Goal: Transaction & Acquisition: Purchase product/service

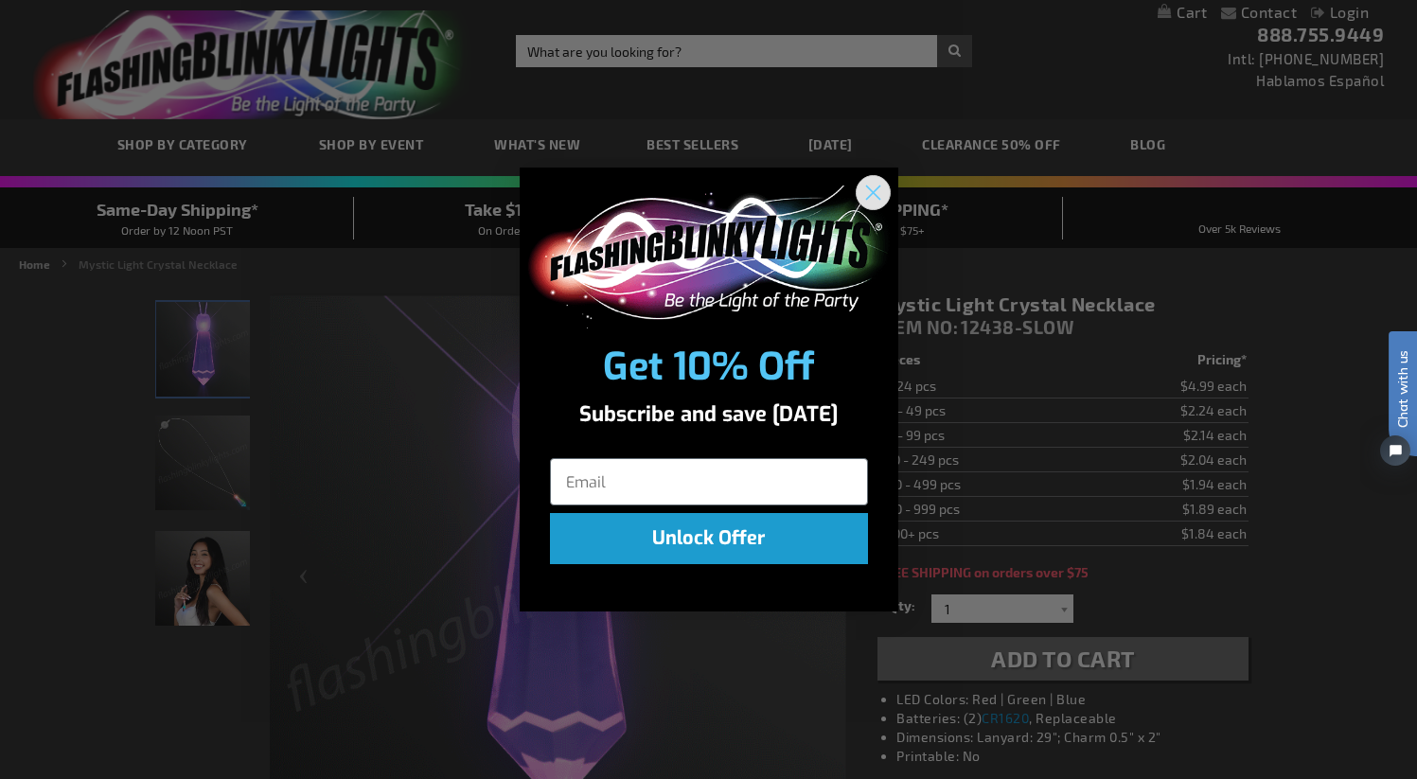
click at [868, 194] on circle "Close dialog" at bounding box center [872, 192] width 31 height 31
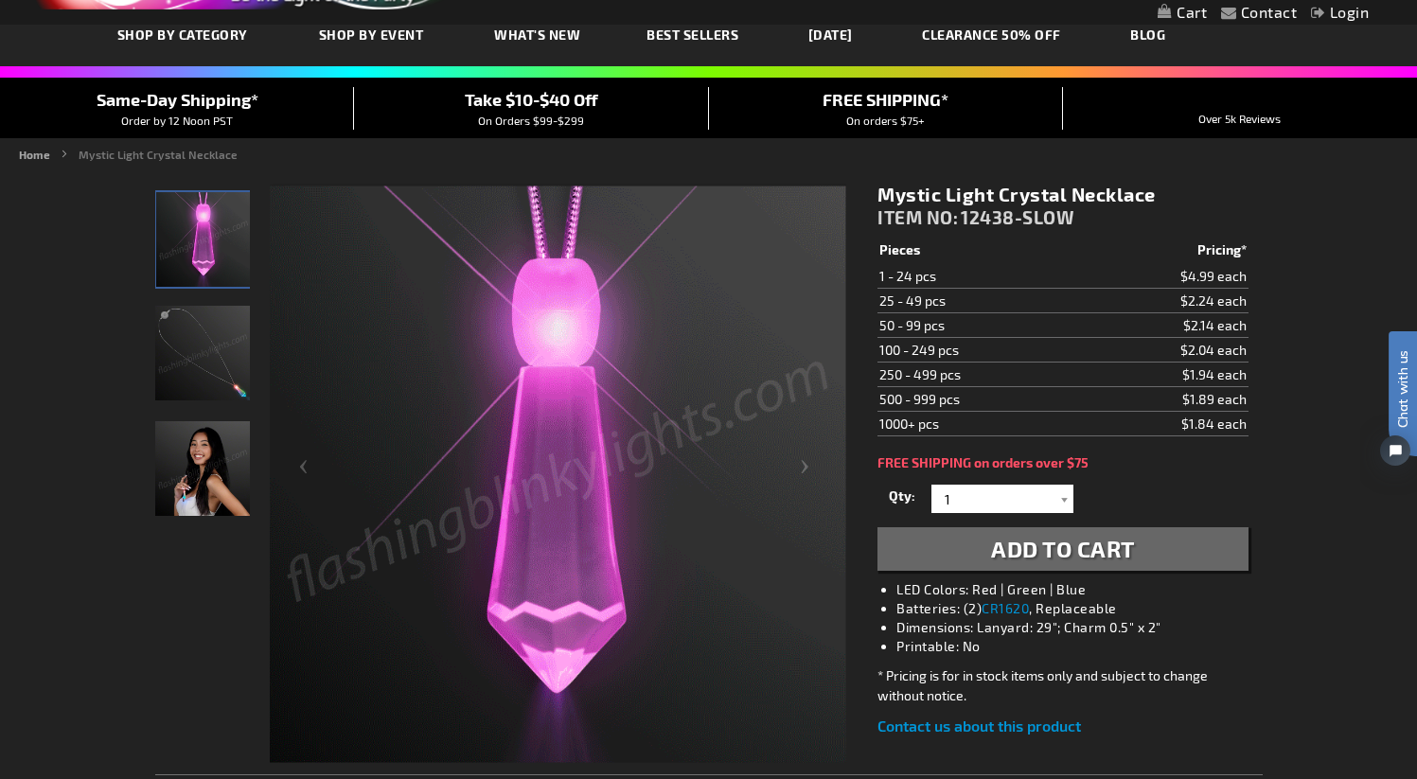
scroll to position [108, 0]
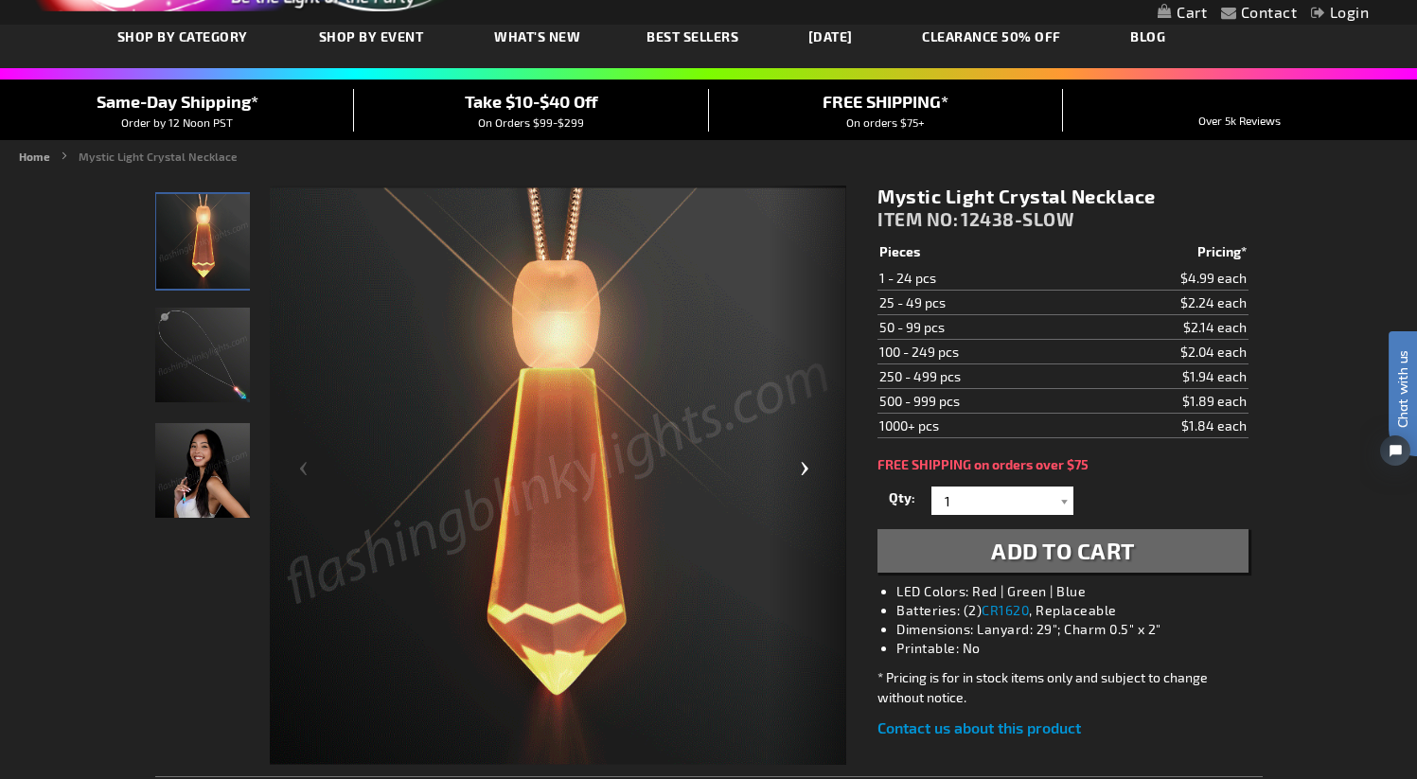
click at [803, 459] on div "Next" at bounding box center [808, 476] width 76 height 581
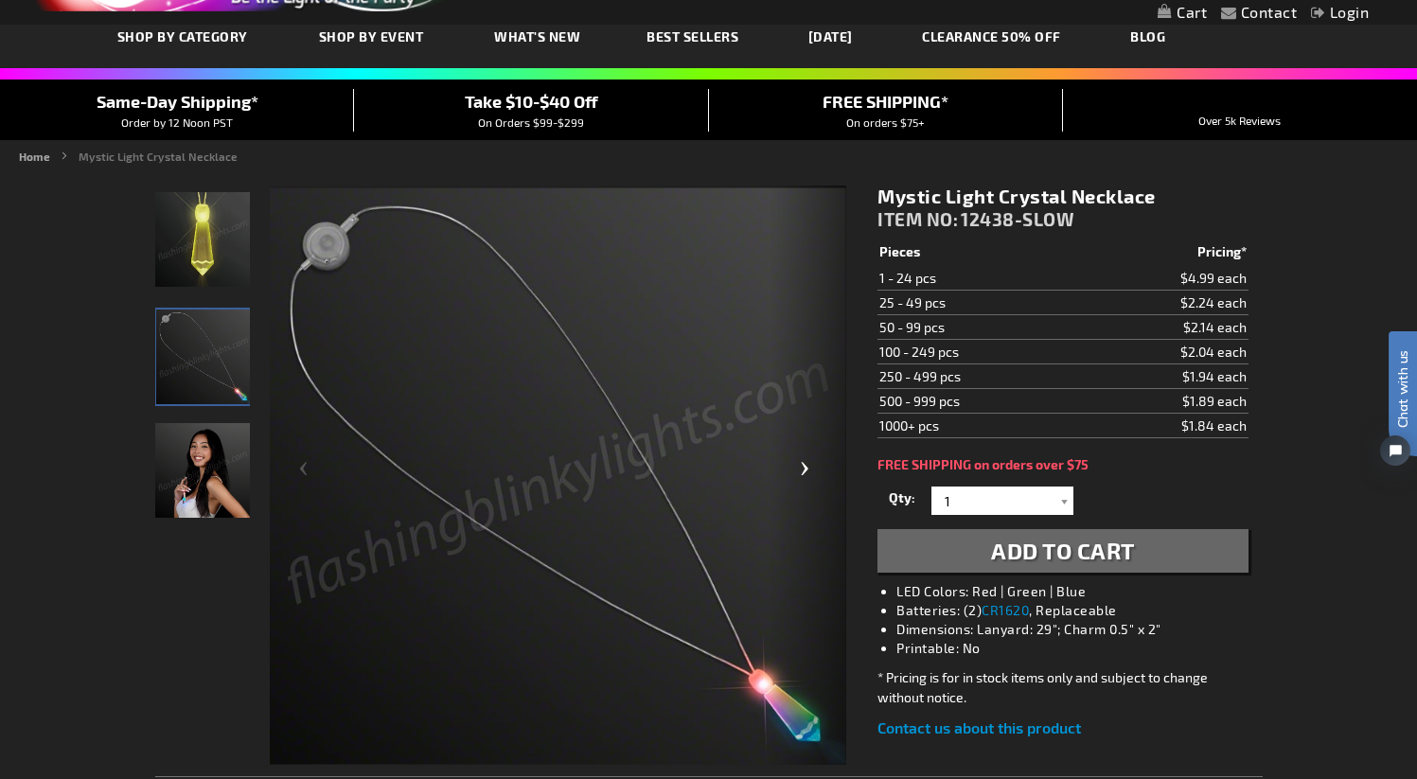
click at [803, 459] on div "Next" at bounding box center [808, 476] width 76 height 581
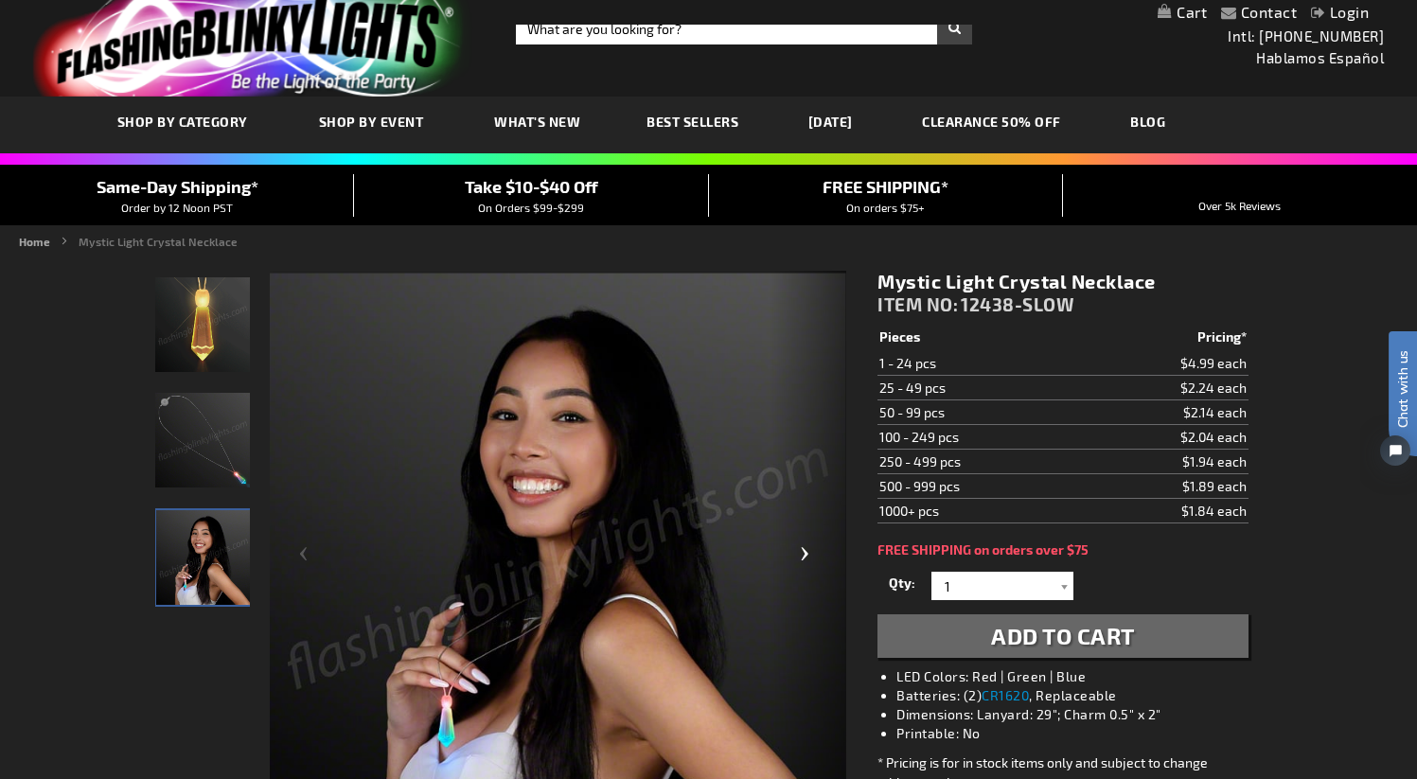
scroll to position [0, 0]
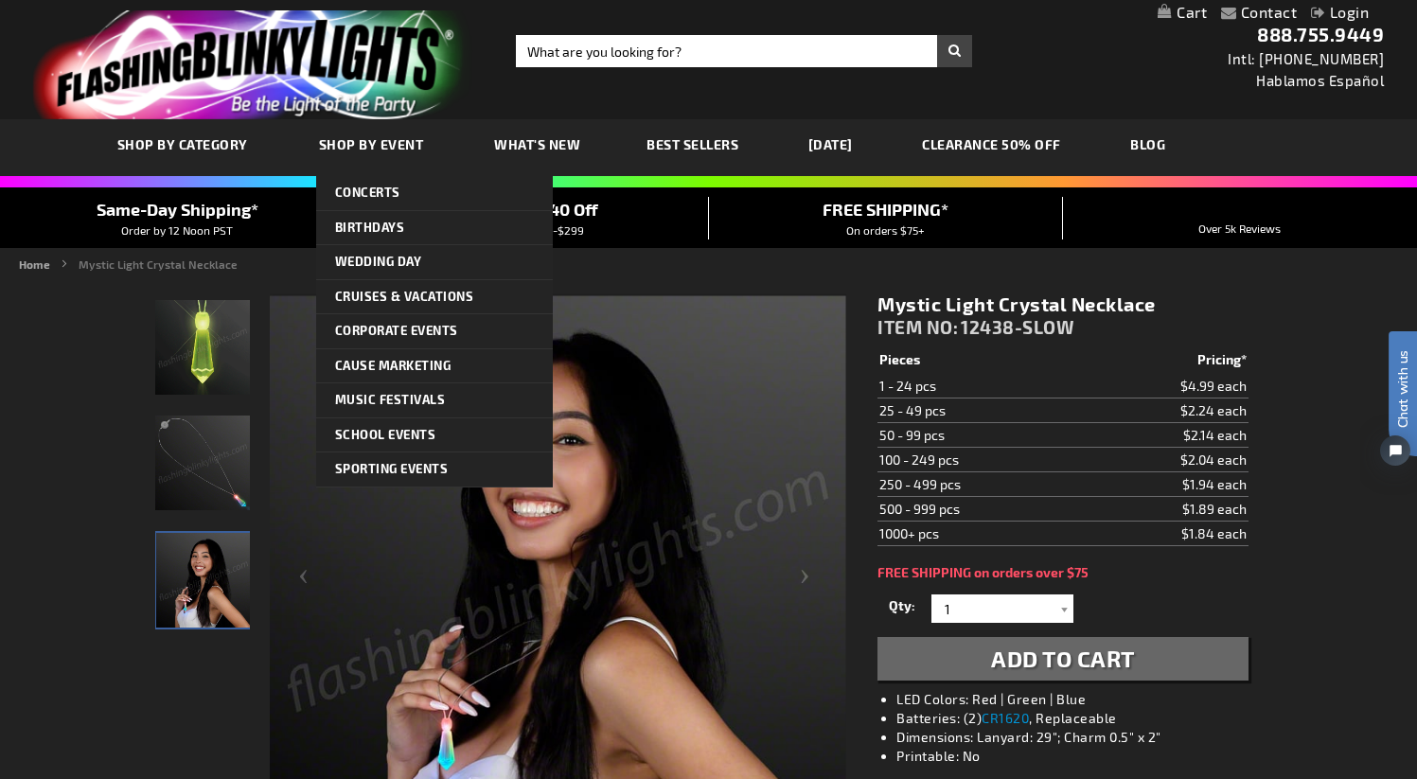
click at [365, 147] on span "Shop By Event" at bounding box center [371, 144] width 105 height 16
click at [382, 141] on span "Shop By Event" at bounding box center [371, 144] width 105 height 16
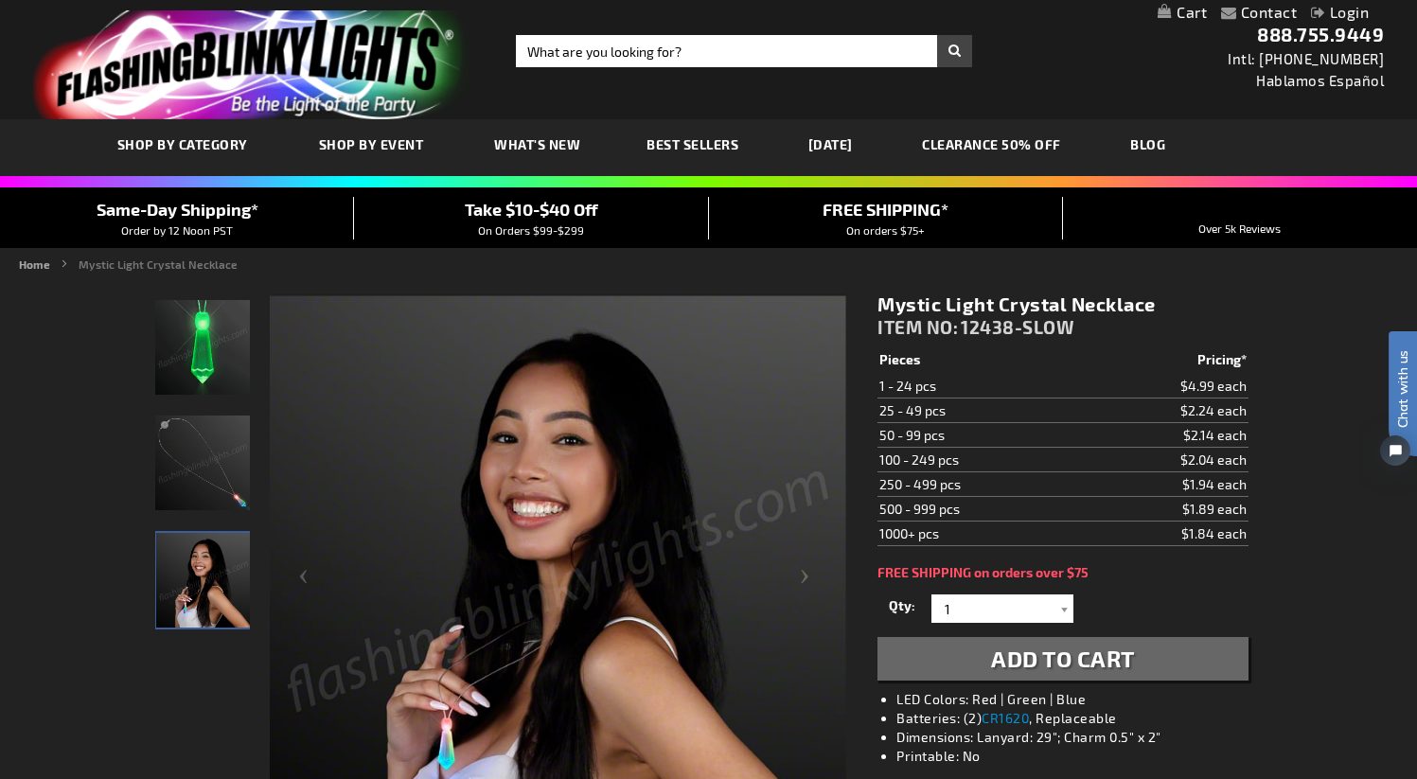
click at [535, 140] on span "What's New" at bounding box center [537, 144] width 86 height 16
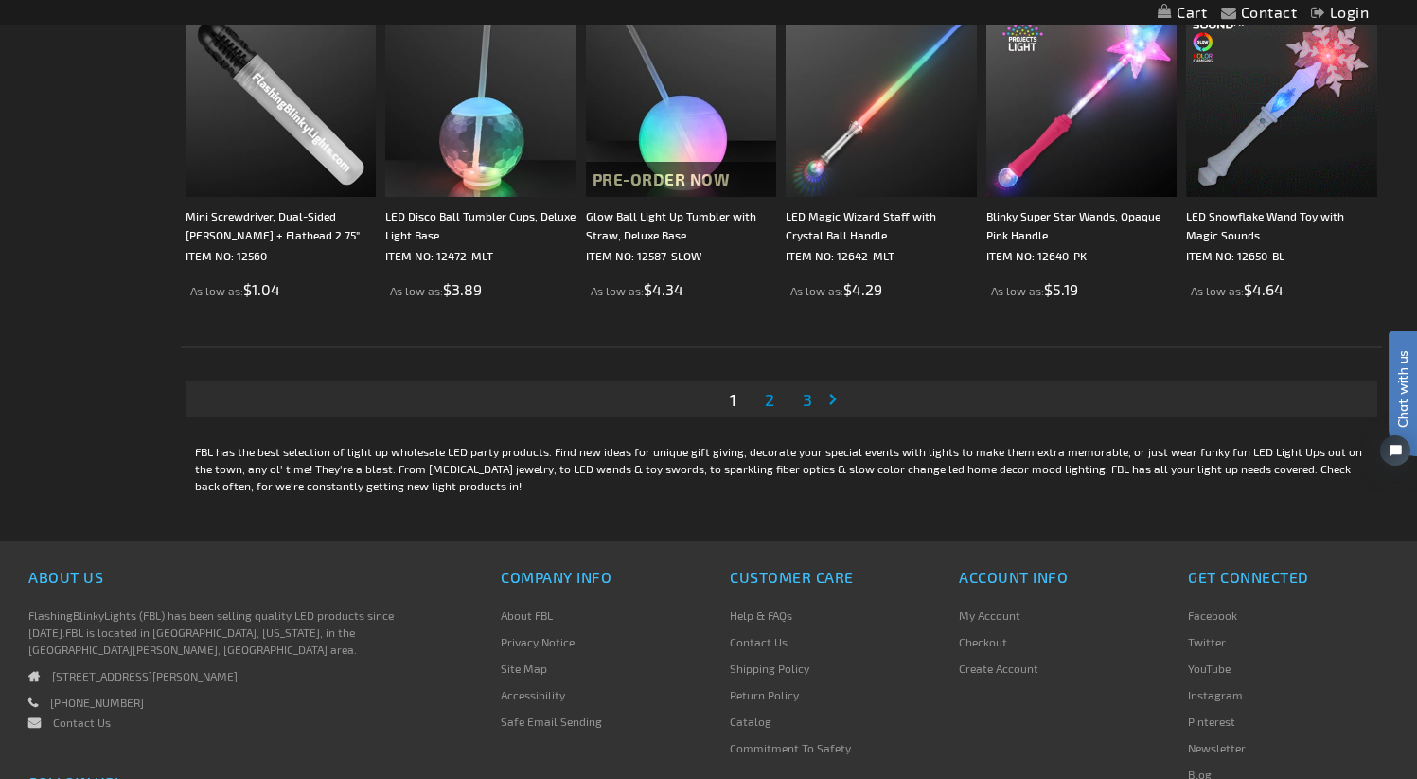
scroll to position [3552, 0]
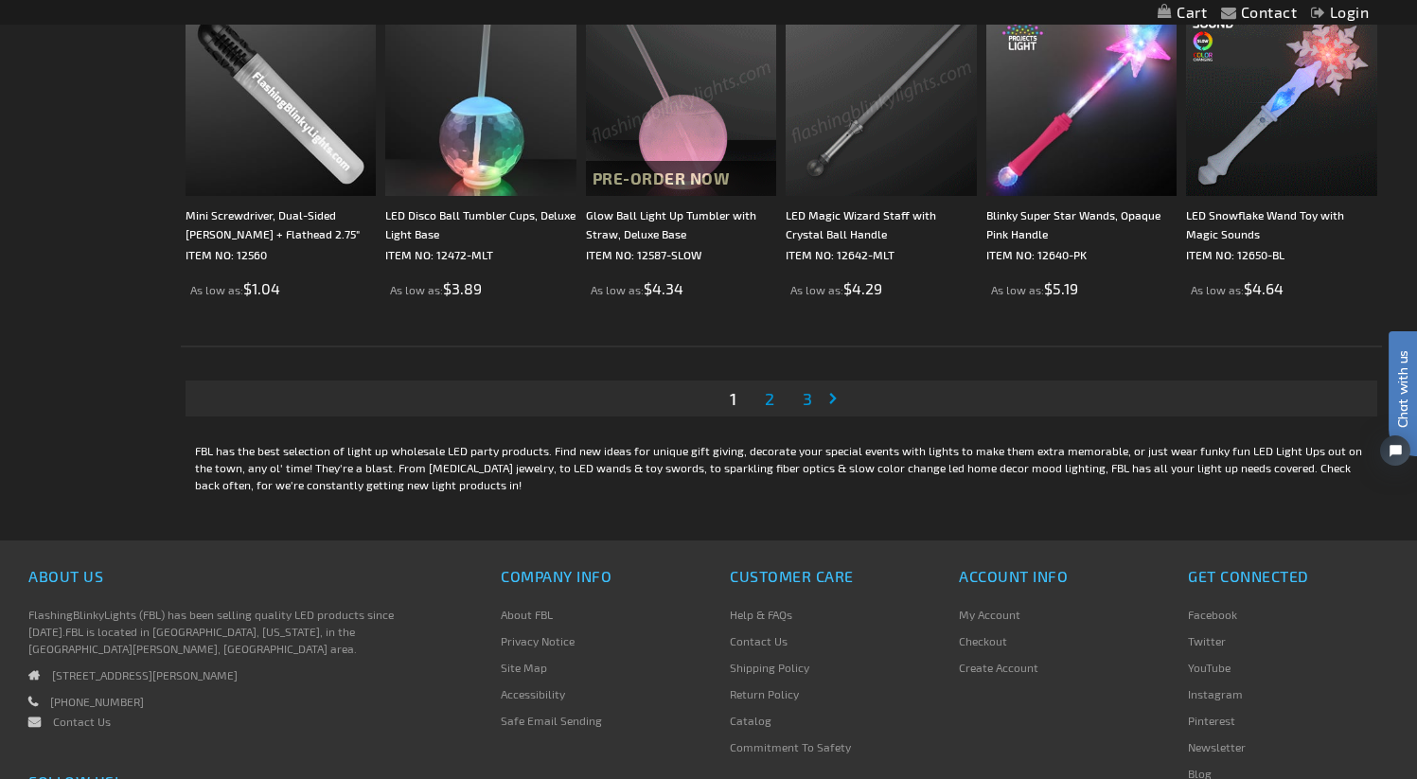
click at [770, 402] on span "2" at bounding box center [769, 398] width 9 height 21
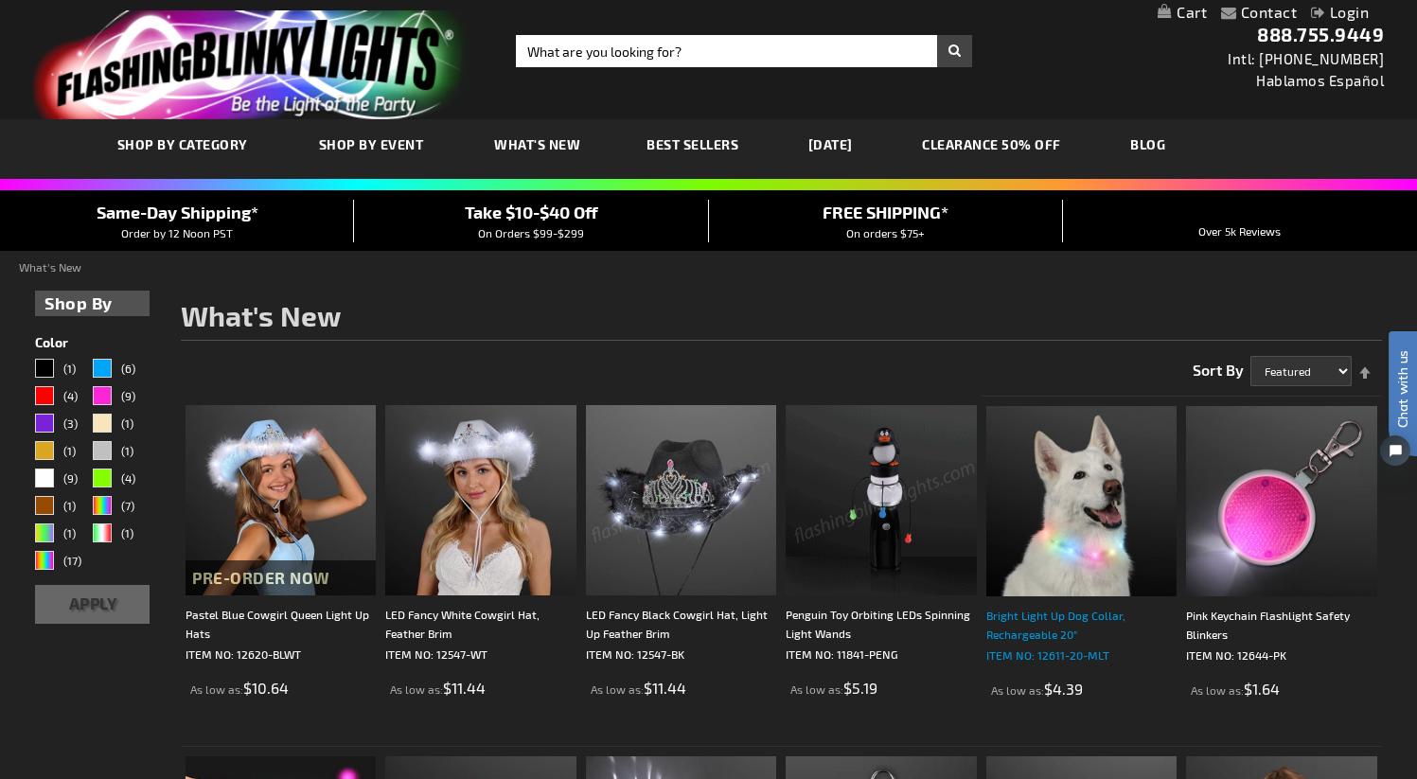
click at [1094, 626] on div "Bright Light Up Dog Collar, Rechargeable 20"" at bounding box center [1081, 625] width 190 height 38
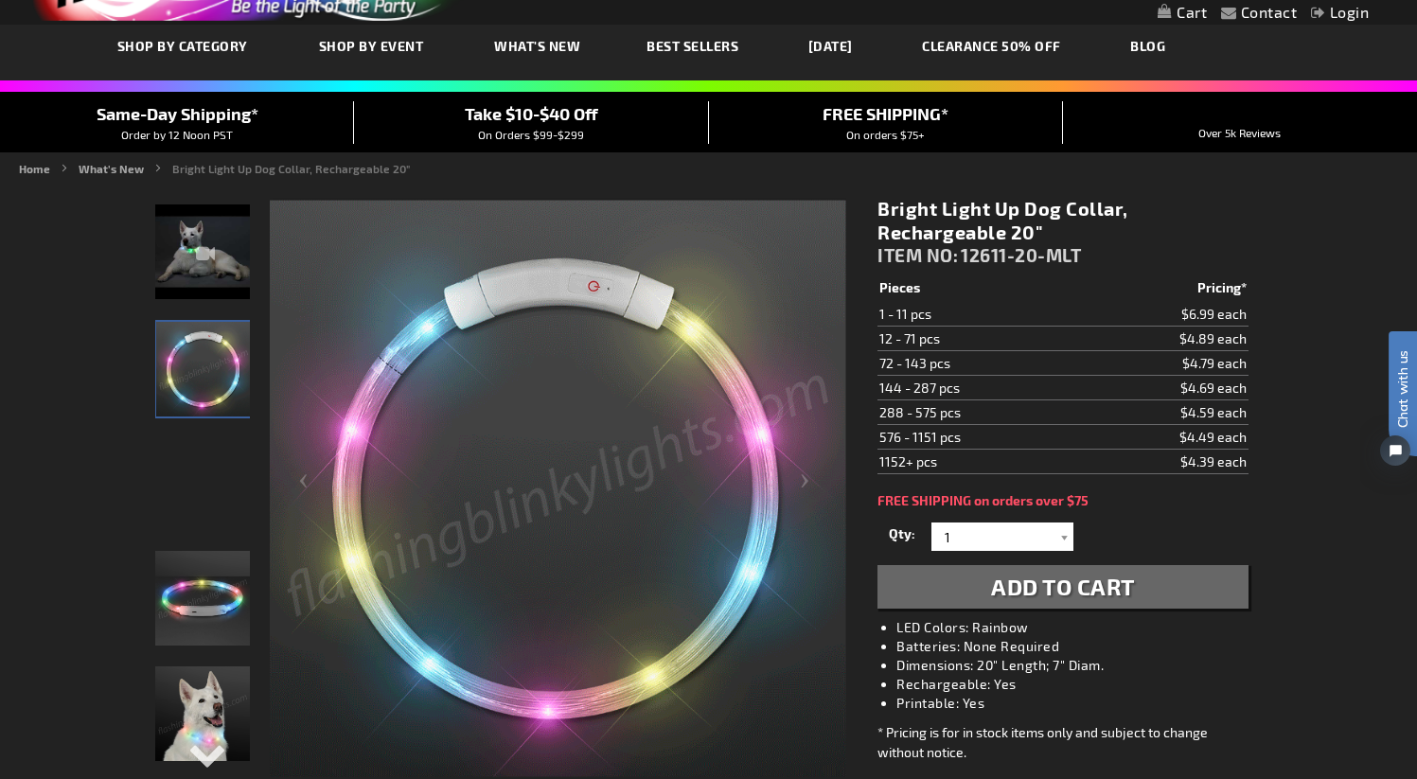
scroll to position [127, 0]
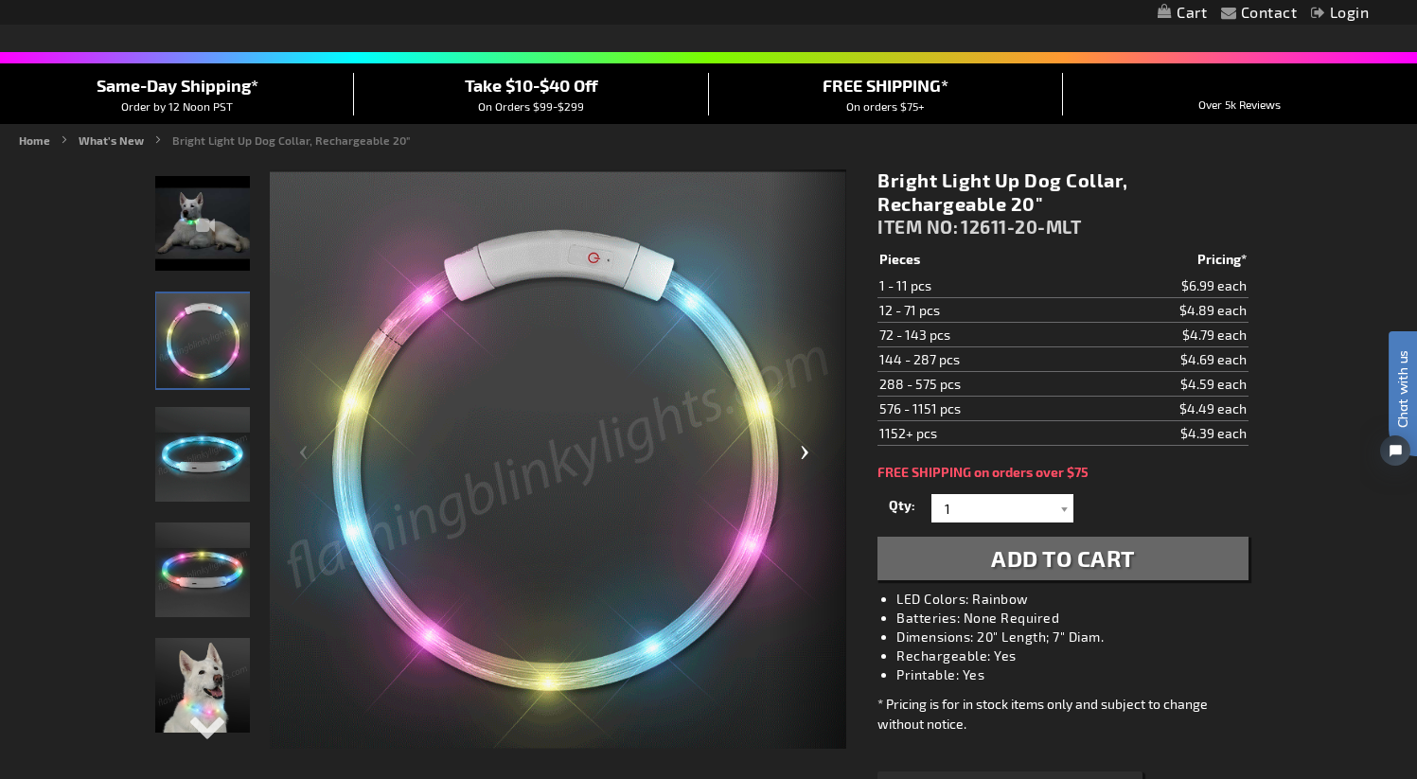
click at [806, 455] on div "Next" at bounding box center [808, 459] width 76 height 581
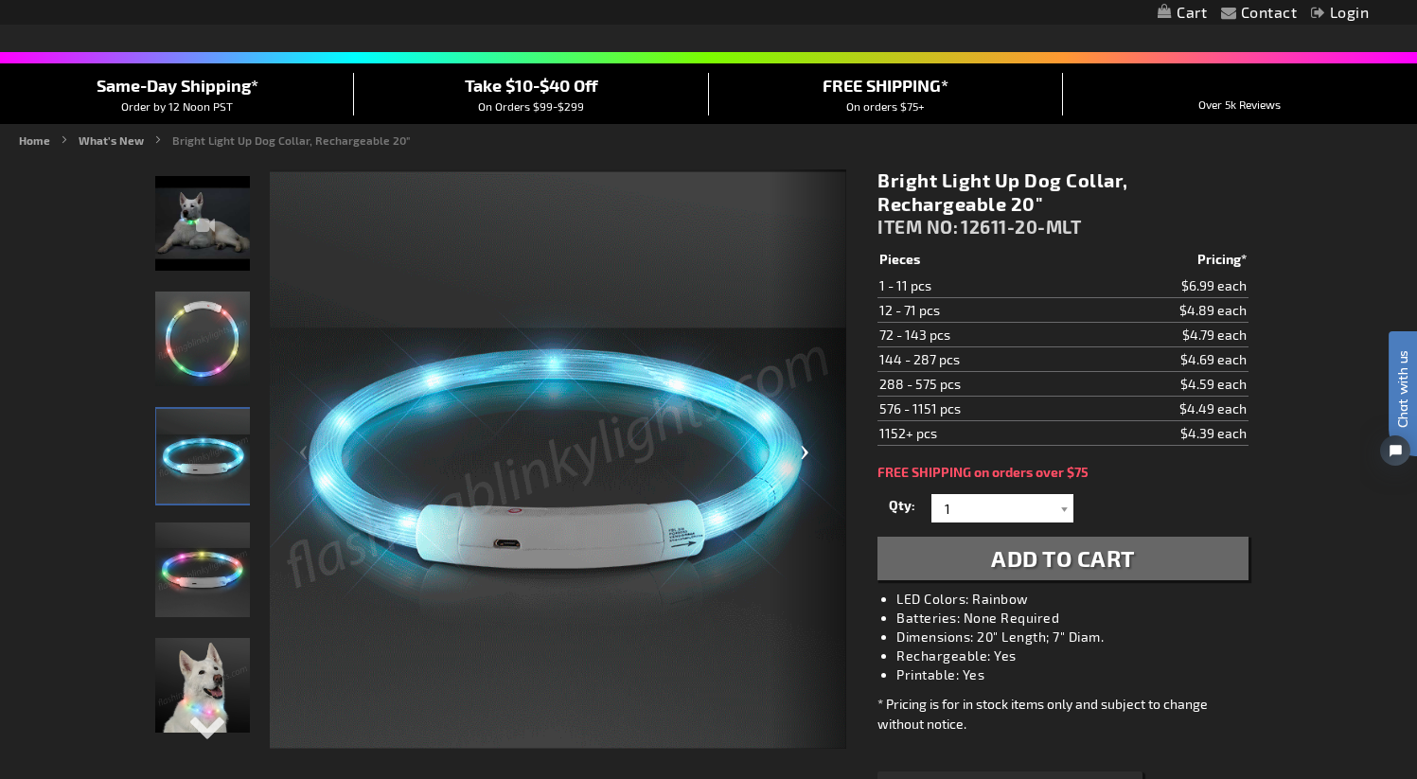
click at [806, 455] on div "Next" at bounding box center [808, 459] width 76 height 581
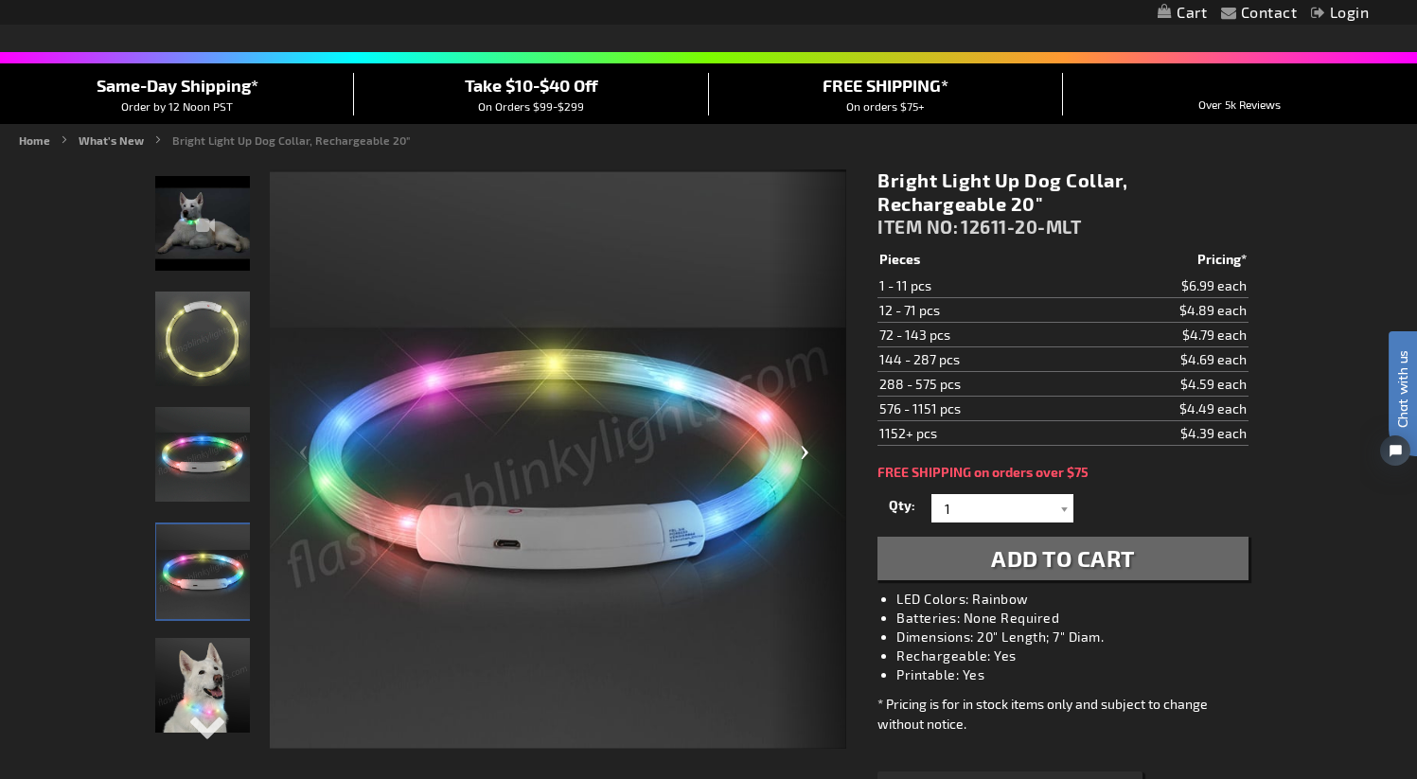
click at [806, 455] on div "Next" at bounding box center [808, 459] width 76 height 581
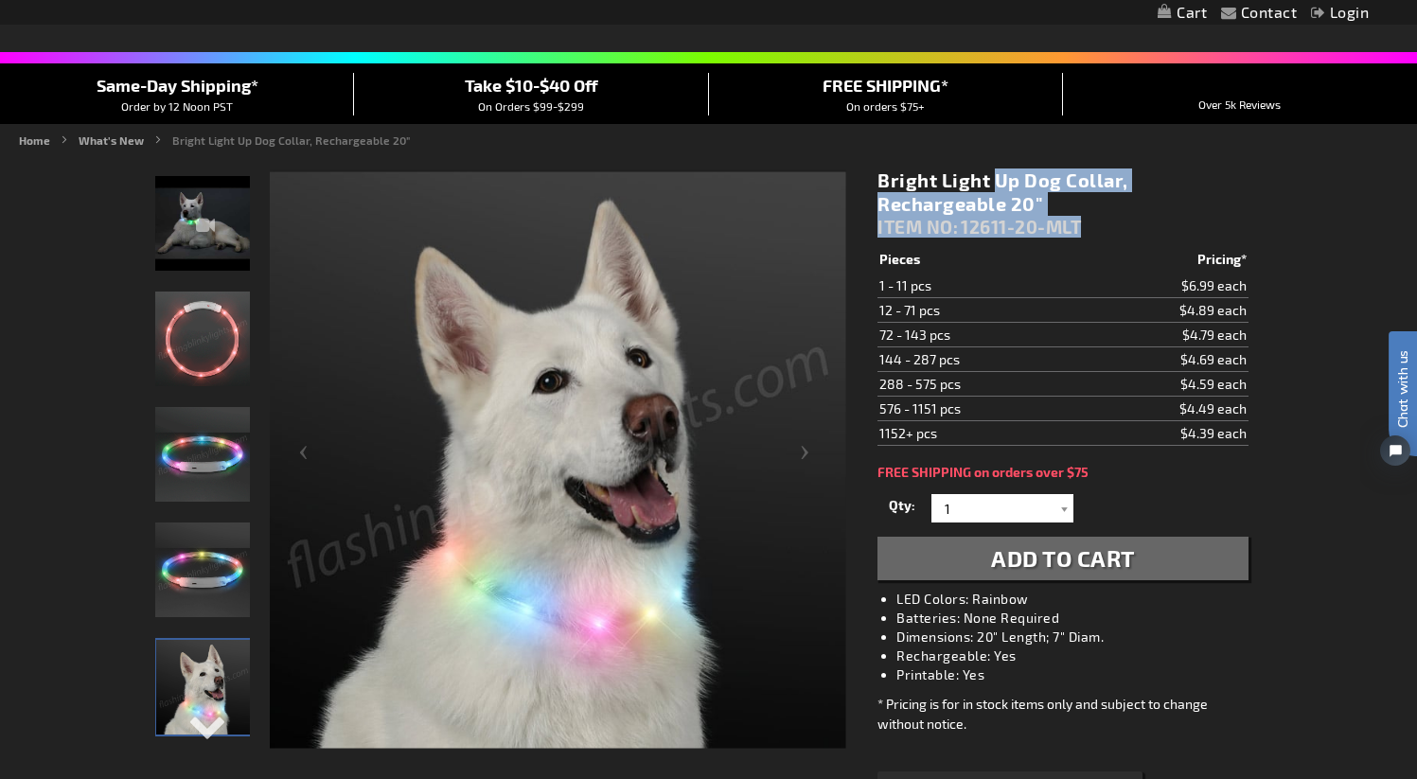
drag, startPoint x: 1094, startPoint y: 225, endPoint x: 880, endPoint y: 179, distance: 218.9
click at [880, 179] on div "Bright Light Up Dog Collar, Rechargeable 20" ITEM NO: 12611-20-MLT" at bounding box center [1062, 207] width 370 height 79
copy div "Bright Light Up Dog Collar, Rechargeable 20" ITEM NO: 12611-20-MLT"
